Goal: Find specific page/section

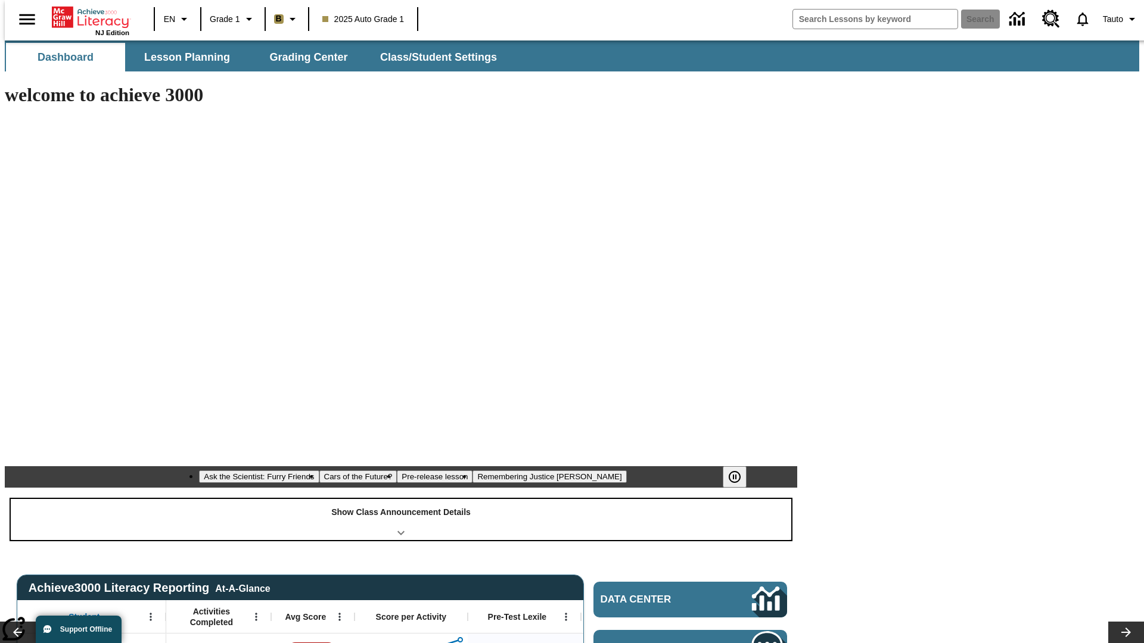
click at [401, 499] on div "Show Class Announcement Details" at bounding box center [401, 519] width 781 height 41
